Goal: Transaction & Acquisition: Purchase product/service

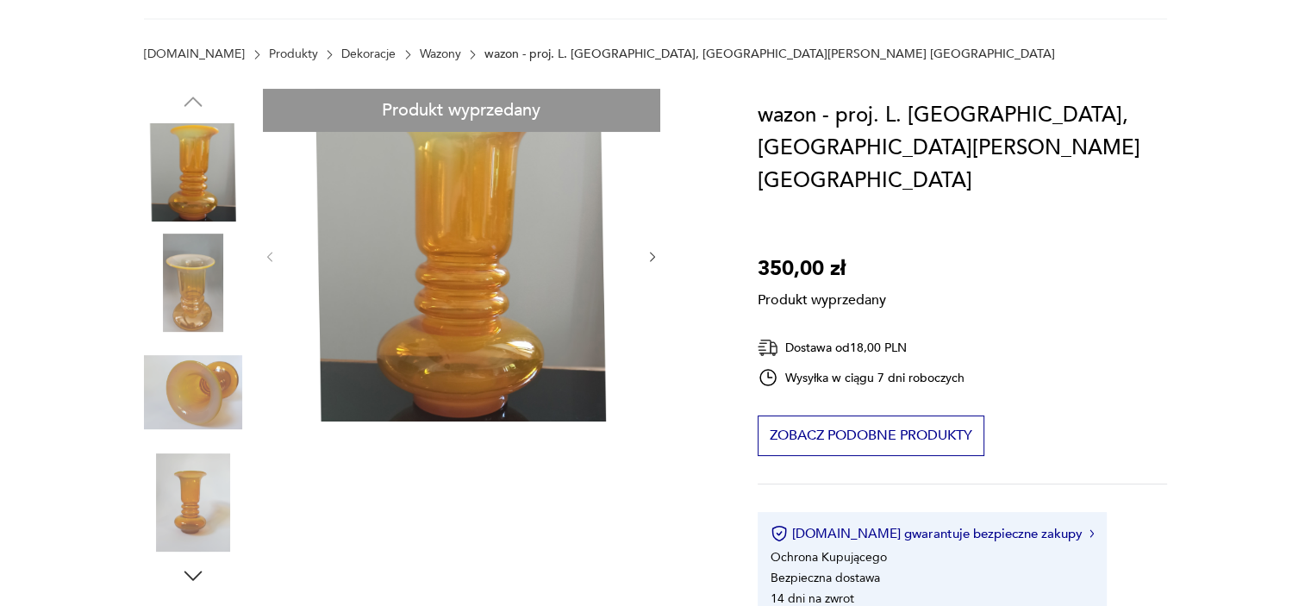
scroll to position [86, 0]
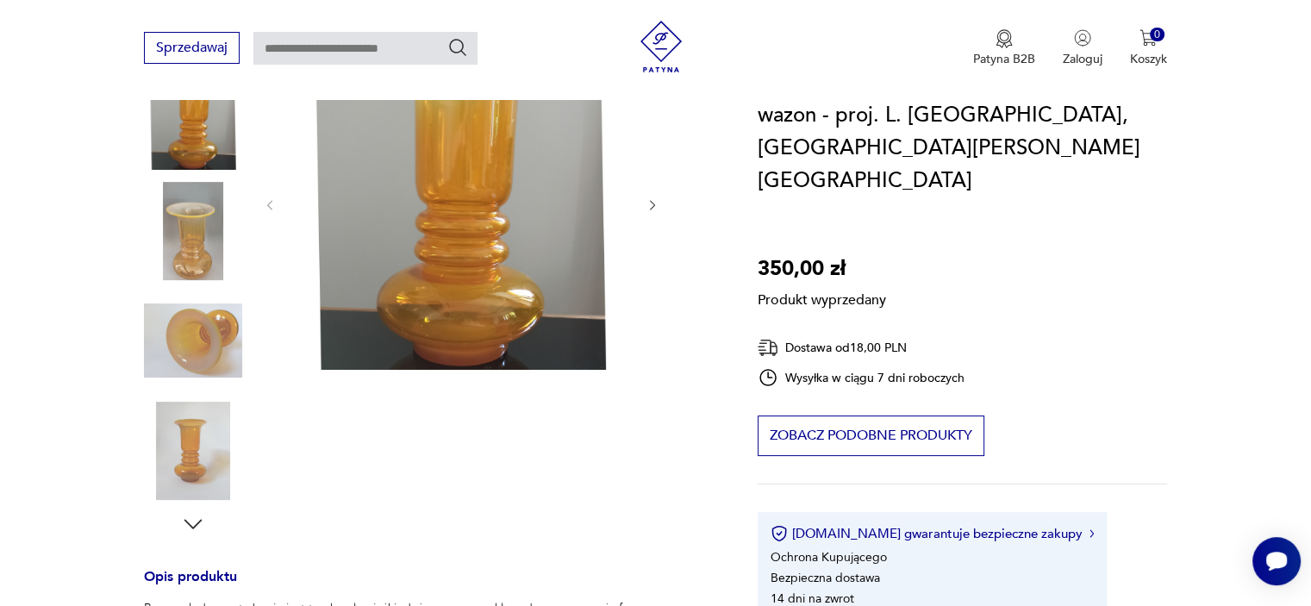
scroll to position [259, 0]
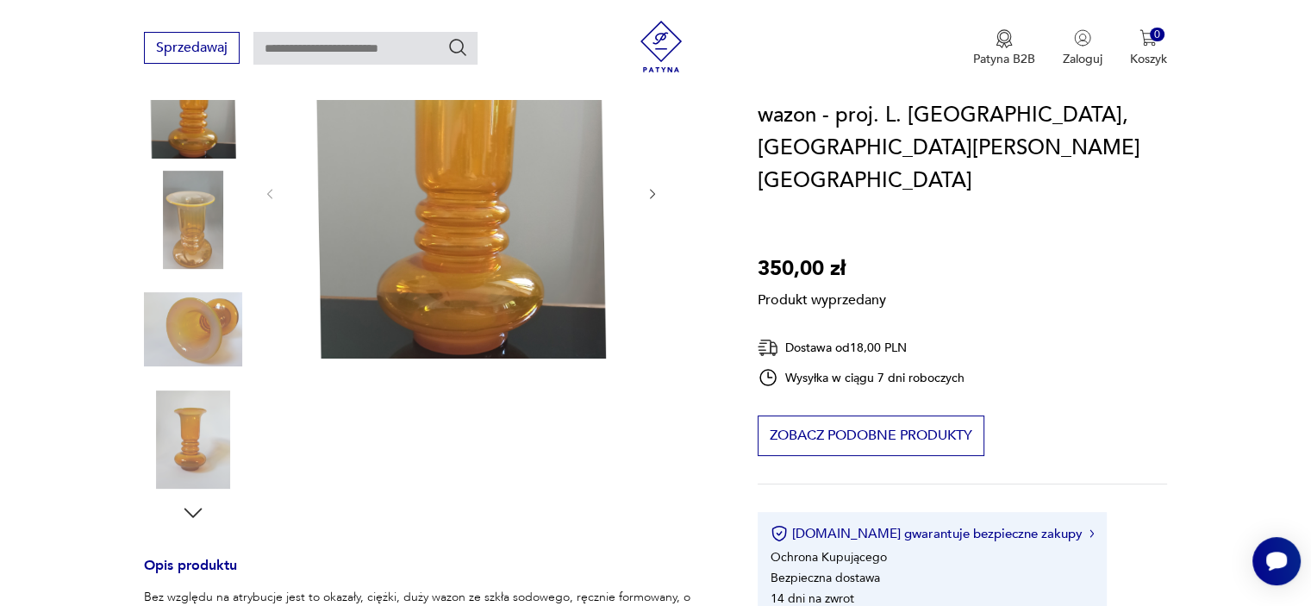
click at [184, 213] on div "Produkt wyprzedany Opis produktu Bez względu na atrybucje jest to okazały, cięż…" at bounding box center [430, 547] width 572 height 1043
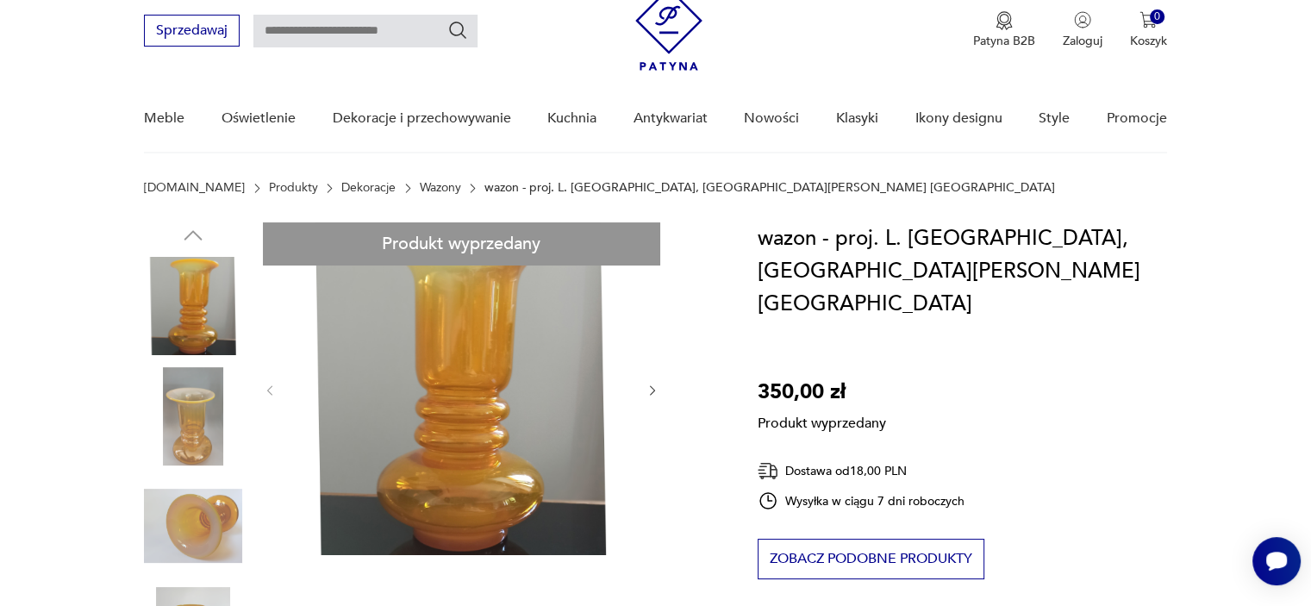
scroll to position [86, 0]
